Goal: Book appointment/travel/reservation

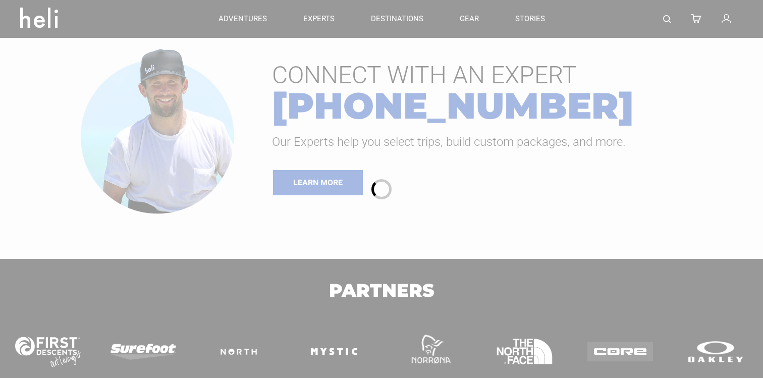
type input "Heli Skiing"
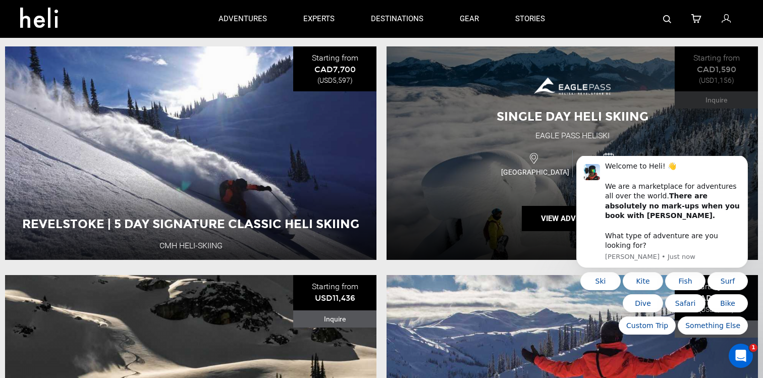
click at [486, 174] on div "Canada 1 Day Adventure" at bounding box center [572, 164] width 223 height 34
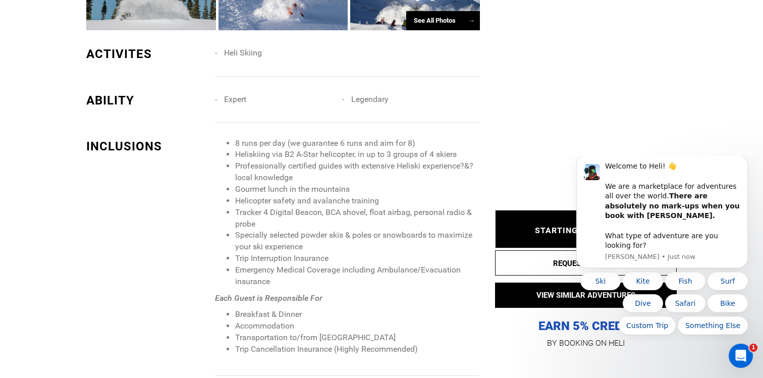
scroll to position [984, 0]
click at [742, 165] on button "Dismiss notification" at bounding box center [745, 157] width 13 height 13
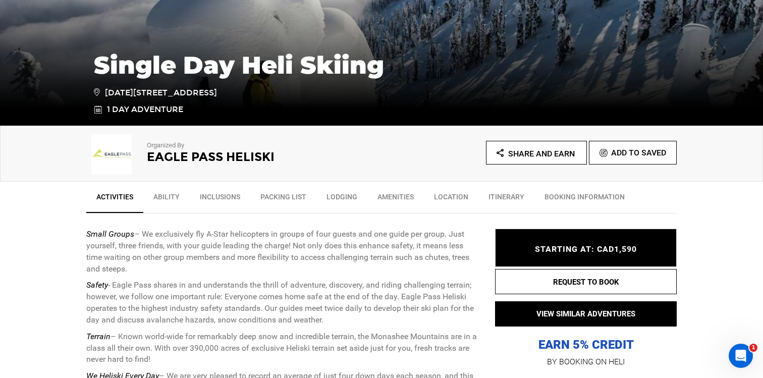
scroll to position [215, 0]
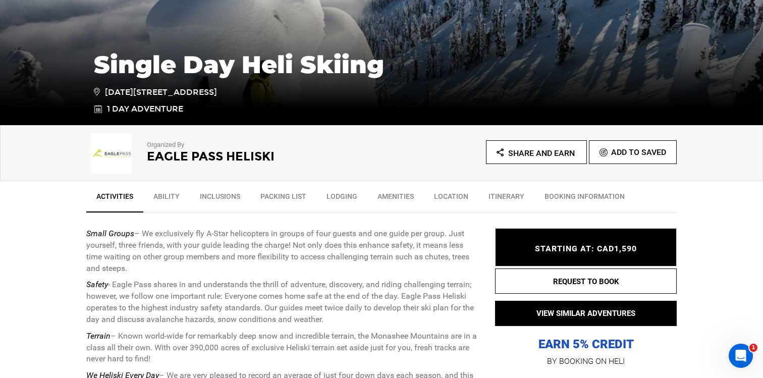
click at [221, 196] on link "Inclusions" at bounding box center [220, 198] width 61 height 25
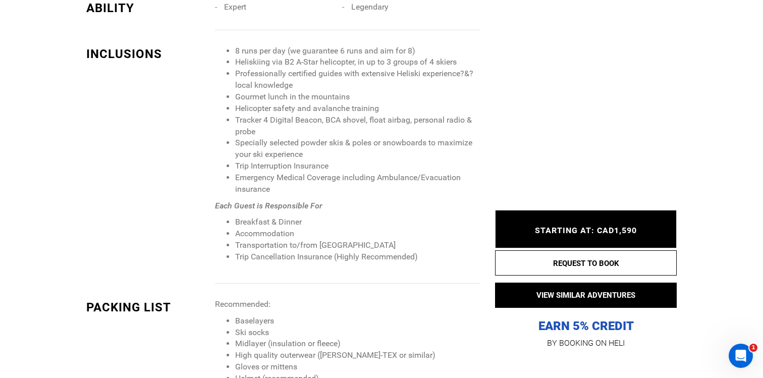
scroll to position [1081, 0]
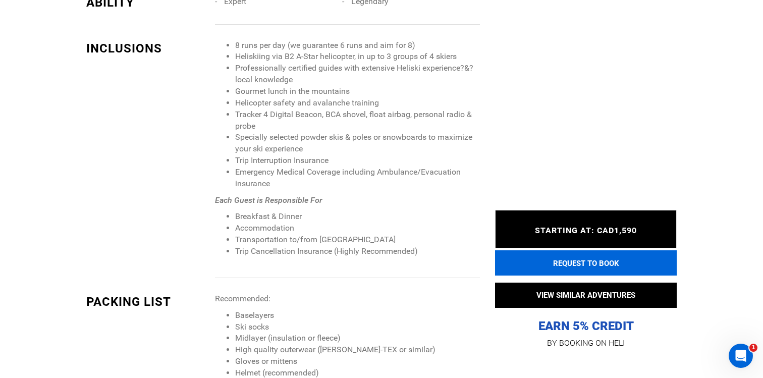
click at [587, 264] on button "REQUEST TO BOOK" at bounding box center [586, 262] width 182 height 25
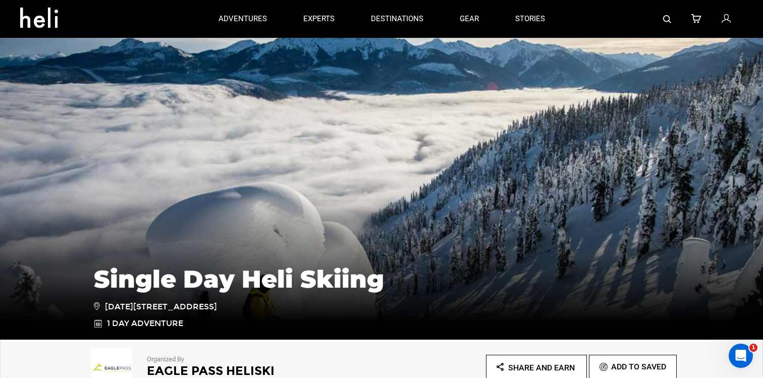
type input "Heli Skiing"
